Goal: Task Accomplishment & Management: Manage account settings

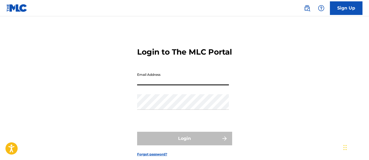
click at [185, 85] on input "Email Address" at bounding box center [183, 77] width 92 height 15
paste input "[EMAIL_ADDRESS][DOMAIN_NAME]"
type input "[EMAIL_ADDRESS][DOMAIN_NAME]"
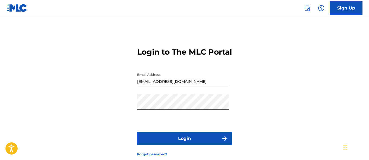
click at [182, 145] on button "Login" at bounding box center [184, 139] width 95 height 14
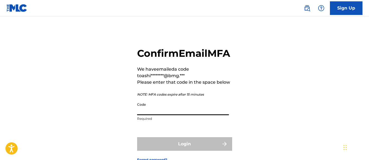
click at [163, 115] on input "Code" at bounding box center [183, 107] width 92 height 15
paste input "602577"
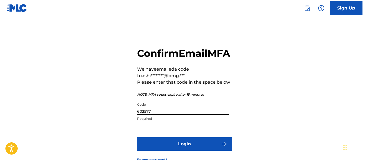
type input "602577"
click at [187, 151] on button "Login" at bounding box center [184, 144] width 95 height 14
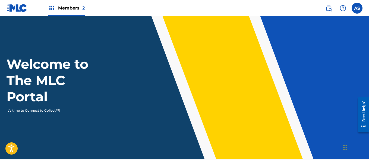
click at [51, 9] on img at bounding box center [51, 8] width 7 height 7
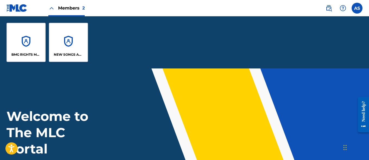
click at [25, 49] on div "BMG RIGHTS MANAGEMENT US, LLC" at bounding box center [26, 42] width 39 height 39
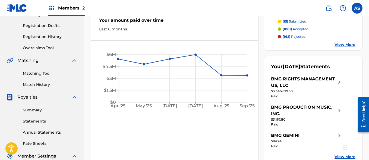
scroll to position [98, 0]
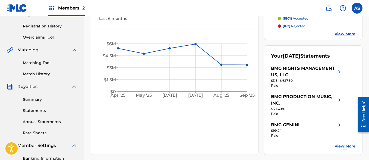
click at [46, 101] on link "Summary" at bounding box center [50, 100] width 55 height 6
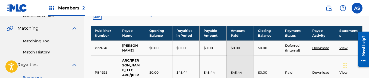
scroll to position [119, 0]
